Goal: Find contact information

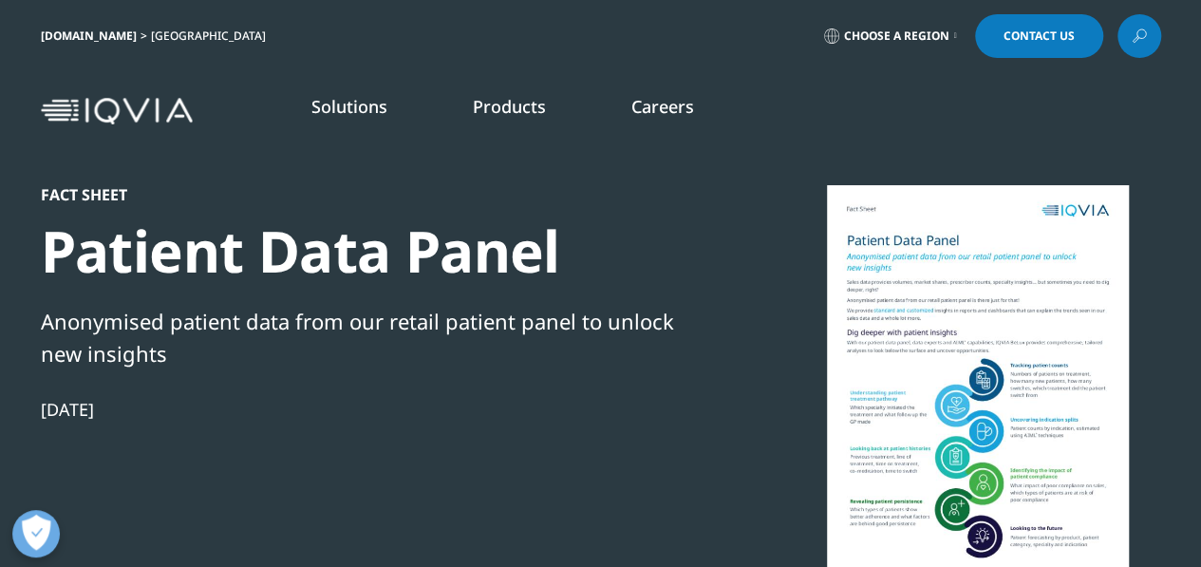
click at [955, 29] on link "Choose a Region" at bounding box center [890, 36] width 141 height 44
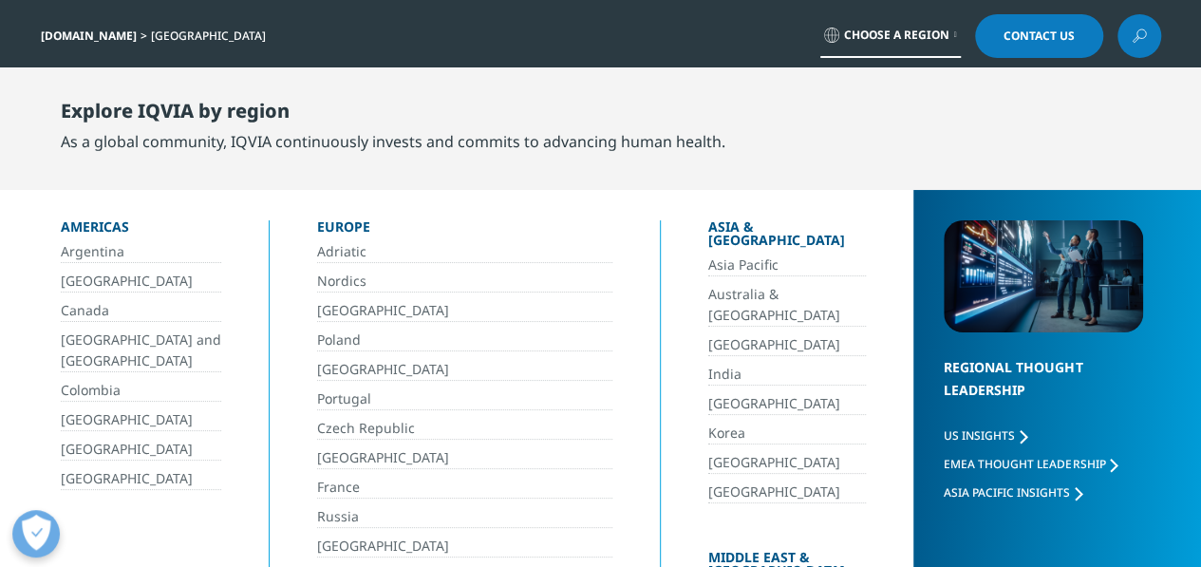
click at [549, 39] on div "[DOMAIN_NAME] [GEOGRAPHIC_DATA] Choose a Region Contact Us" at bounding box center [601, 36] width 1120 height 44
click at [919, 71] on div "Explore IQVIA by region As a global community, IQVIA continuously invests and c…" at bounding box center [600, 128] width 1201 height 122
drag, startPoint x: 741, startPoint y: 62, endPoint x: 500, endPoint y: 65, distance: 240.2
click at [735, 62] on div "[DOMAIN_NAME] [GEOGRAPHIC_DATA] Choose a Region Contact Us" at bounding box center [600, 36] width 1201 height 72
click at [1031, 42] on span "Contact Us" at bounding box center [1039, 35] width 71 height 11
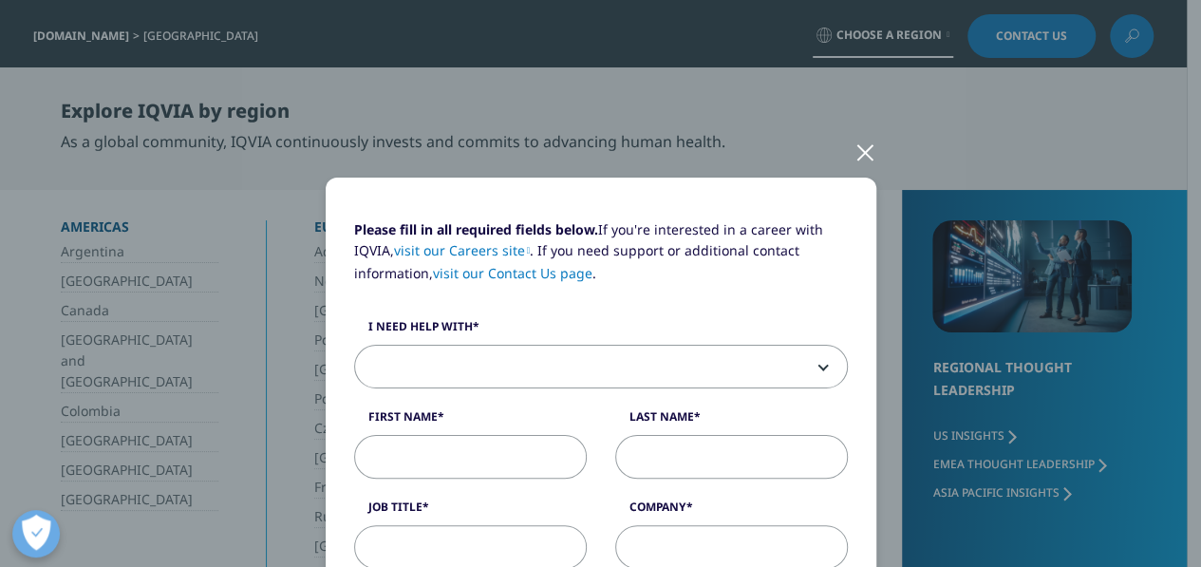
click at [855, 144] on div at bounding box center [866, 151] width 22 height 52
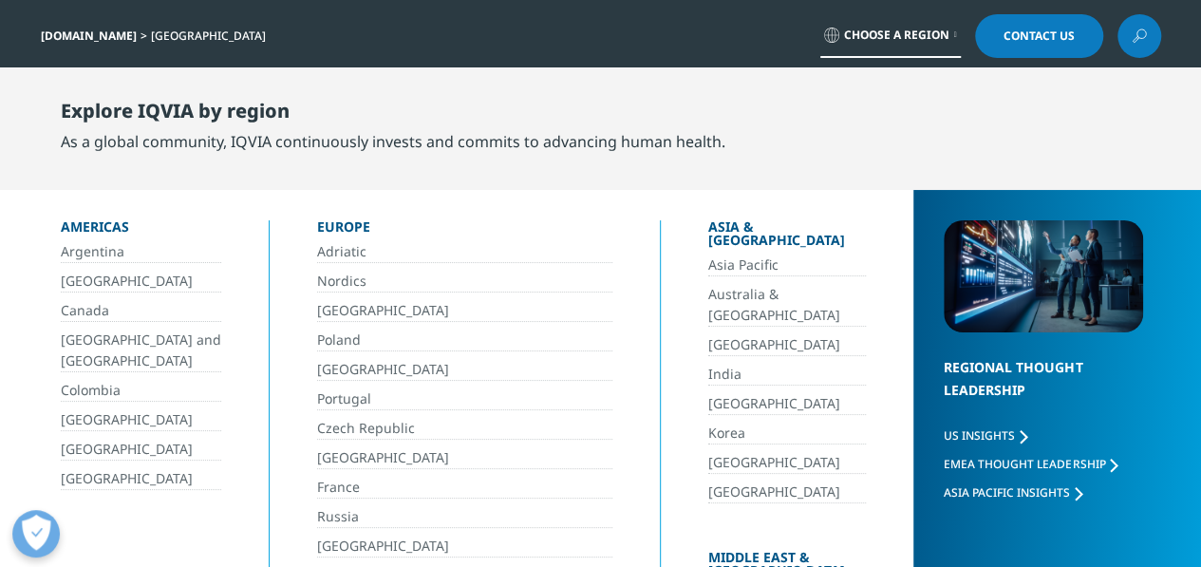
click at [176, 118] on div "Explore IQVIA by region" at bounding box center [393, 115] width 665 height 30
copy div "IQVIA"
drag, startPoint x: 264, startPoint y: 174, endPoint x: 254, endPoint y: 165, distance: 13.5
click at [264, 174] on div "Explore IQVIA by region As a global community, IQVIA continuously invests and c…" at bounding box center [403, 126] width 684 height 99
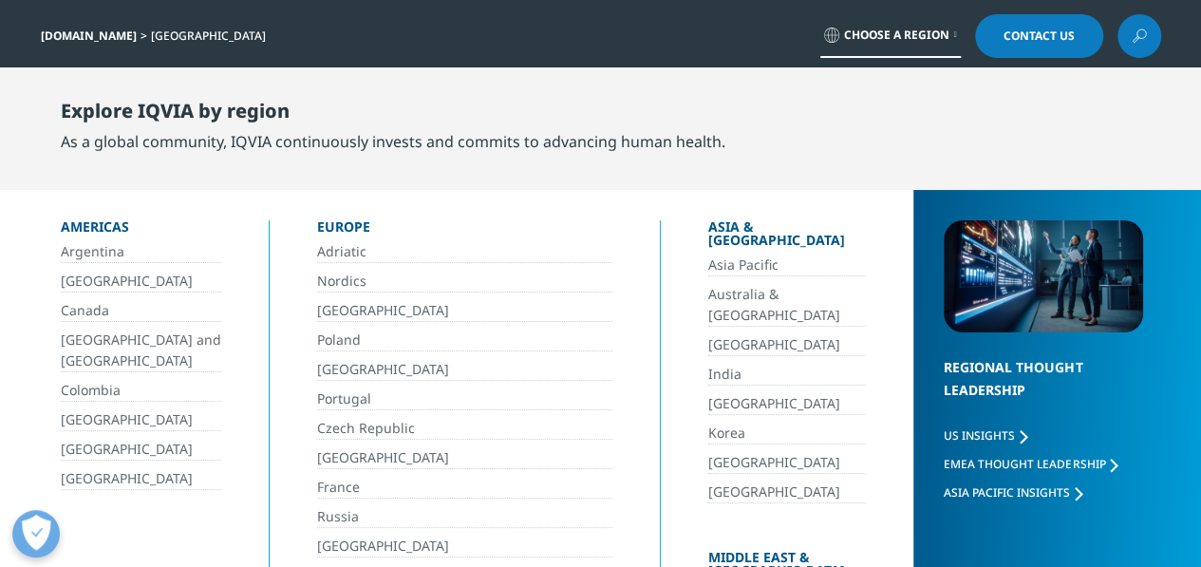
click at [85, 38] on link "[DOMAIN_NAME]" at bounding box center [89, 36] width 96 height 16
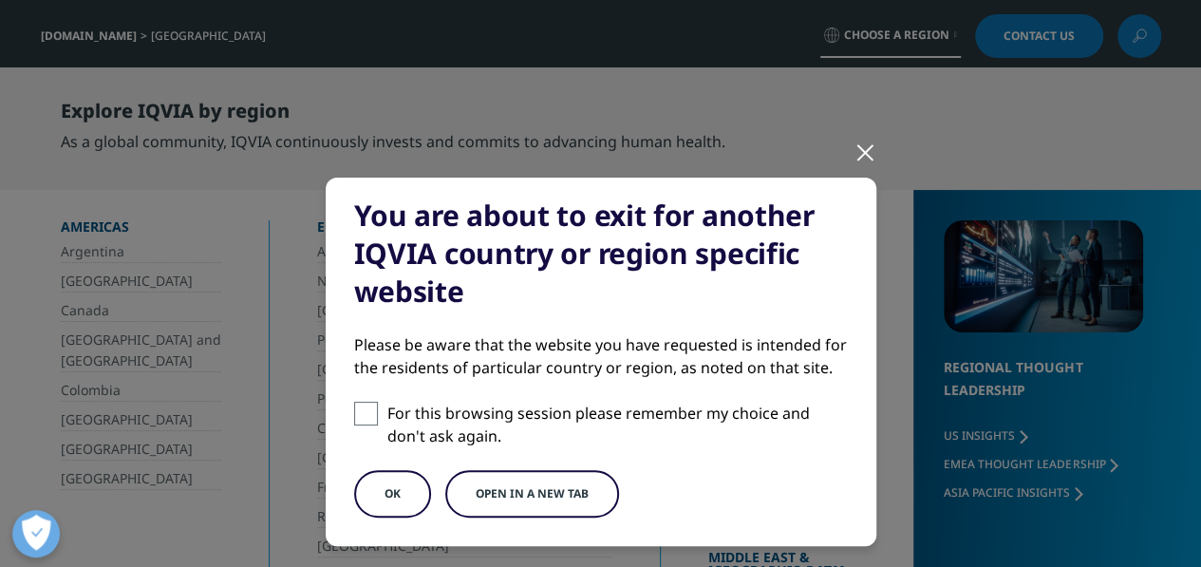
click at [398, 481] on button "OK" at bounding box center [392, 493] width 77 height 47
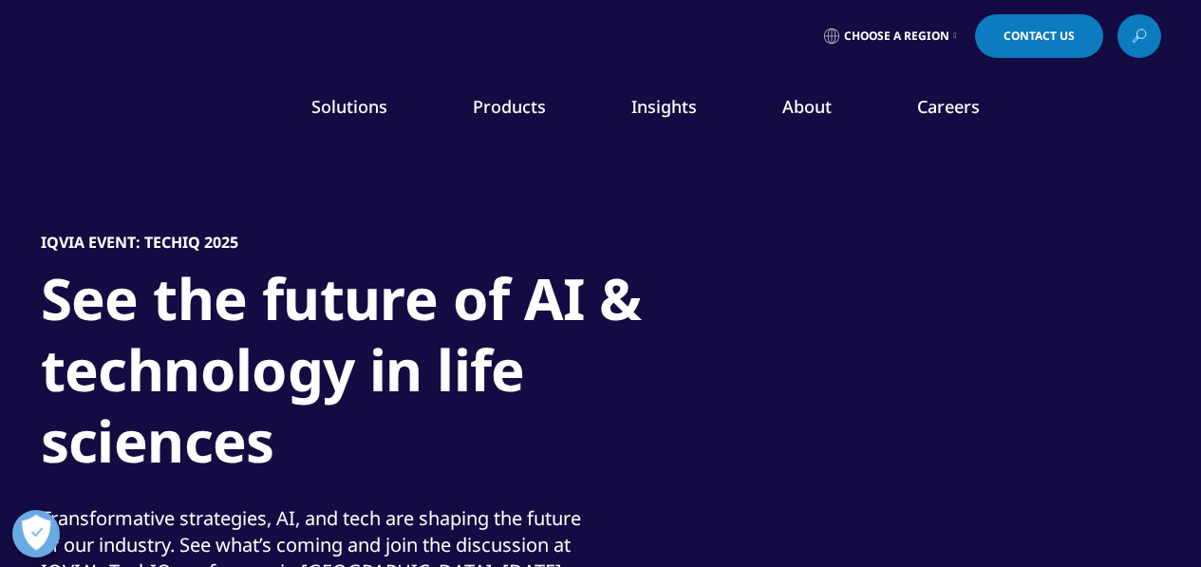
scroll to position [123, 0]
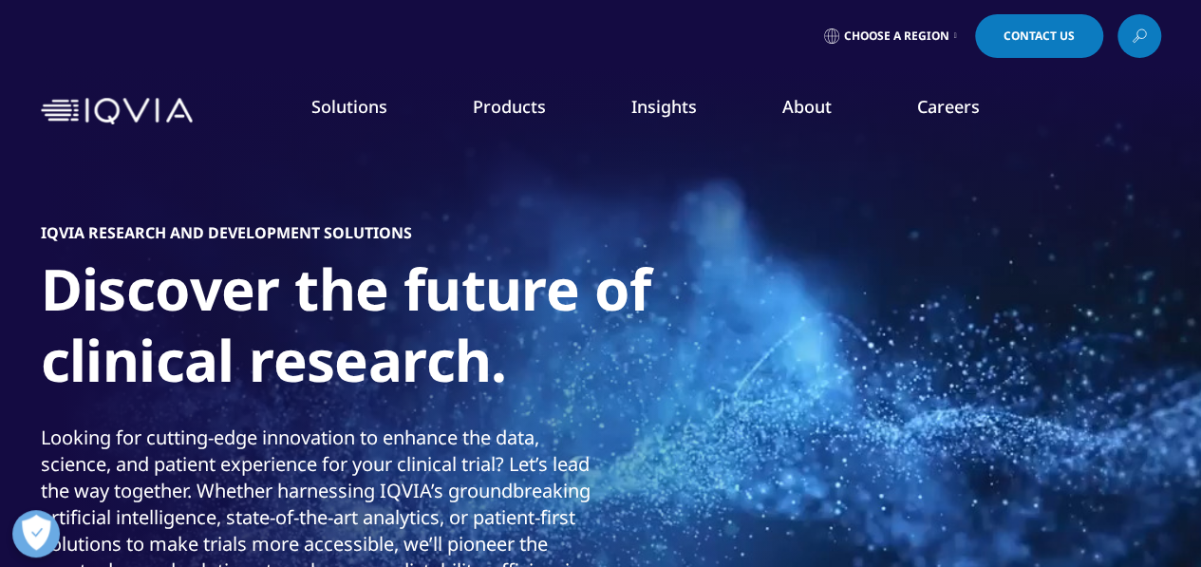
click at [830, 113] on link "About" at bounding box center [806, 106] width 49 height 23
